Goal: Book appointment/travel/reservation

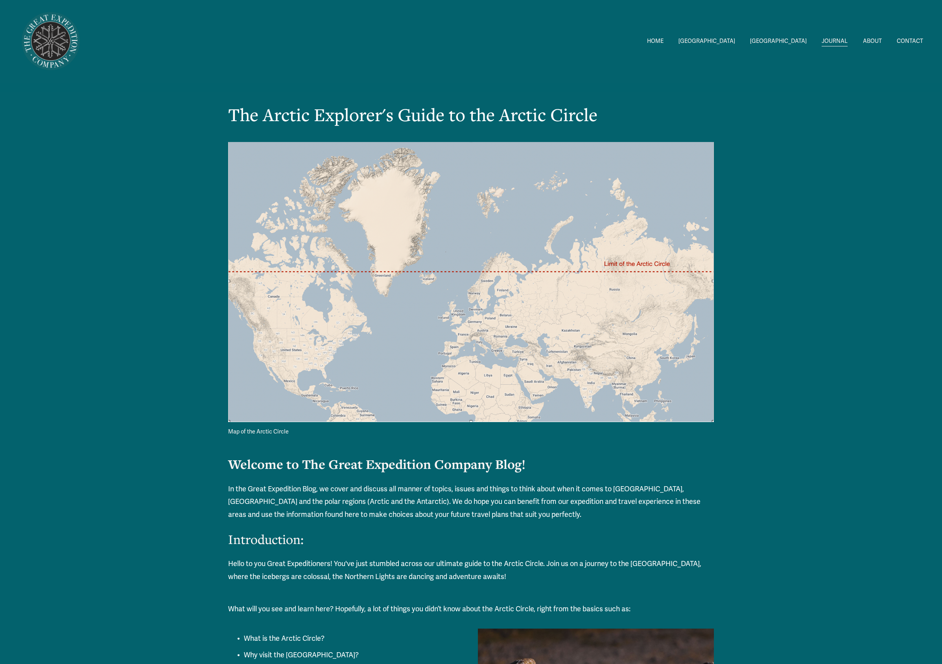
click at [470, 259] on div at bounding box center [471, 282] width 486 height 280
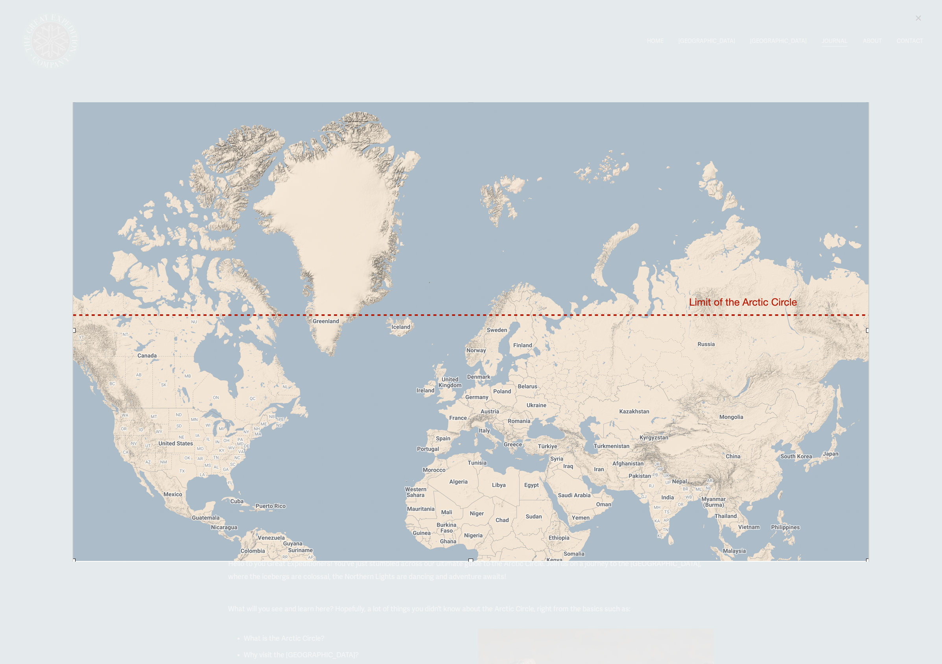
click at [914, 20] on link "Close" at bounding box center [917, 17] width 9 height 9
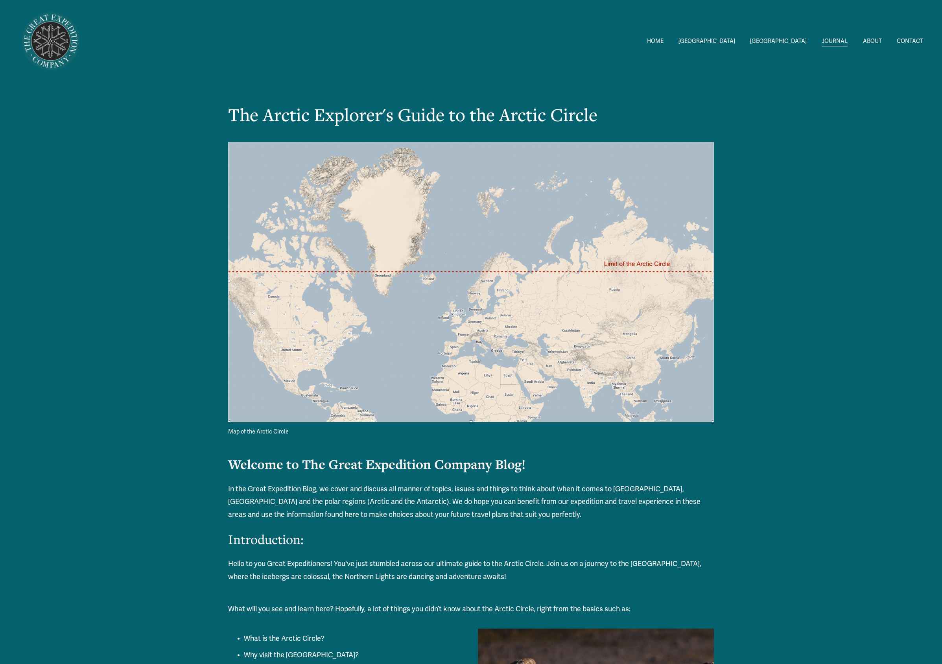
click at [734, 46] on div "SVALBARD 2026 Expeditons Svalbard 2026 Svalbard to Greenland" at bounding box center [706, 41] width 57 height 11
click at [735, 39] on span "[GEOGRAPHIC_DATA]" at bounding box center [706, 41] width 57 height 10
click at [0, 0] on span "2026 Expeditons" at bounding box center [0, 0] width 0 height 0
